Goal: Find specific page/section: Find specific page/section

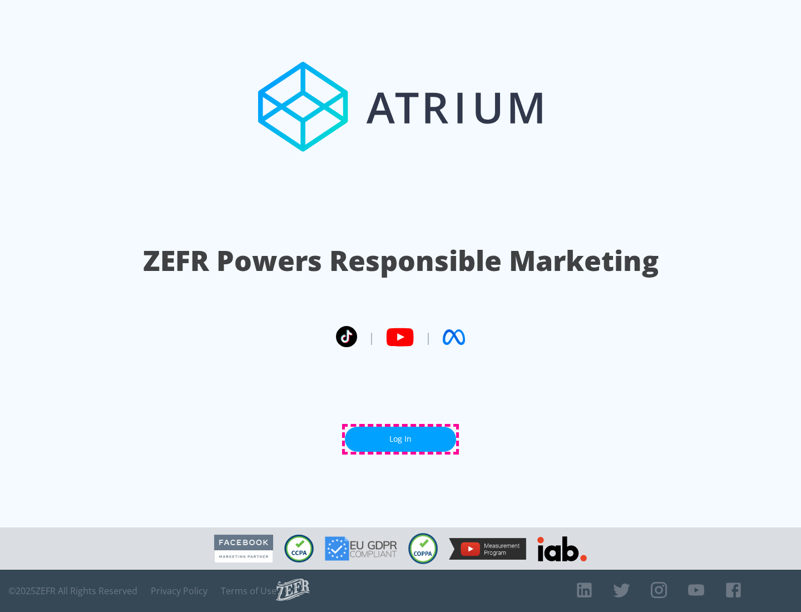
click at [400, 439] on link "Log In" at bounding box center [400, 439] width 111 height 25
